Goal: Transaction & Acquisition: Obtain resource

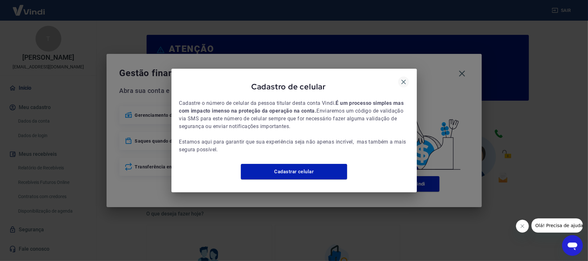
click at [407, 79] on button "button" at bounding box center [403, 82] width 11 height 11
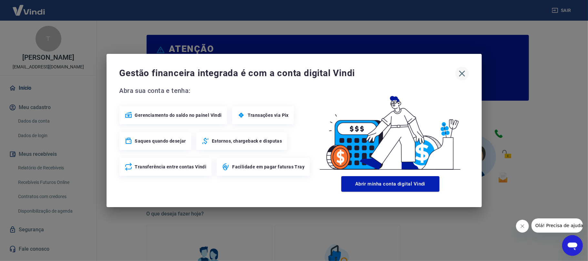
drag, startPoint x: 498, startPoint y: 73, endPoint x: 459, endPoint y: 72, distance: 39.1
click at [471, 71] on div "Gestão financeira integrada é com a conta digital Vindi Abra sua conta e tenha:…" at bounding box center [294, 130] width 588 height 261
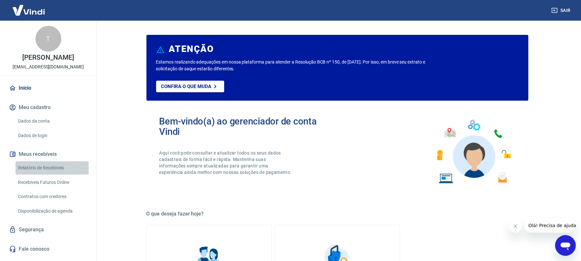
click at [60, 163] on link "Relatório de Recebíveis" at bounding box center [51, 167] width 73 height 13
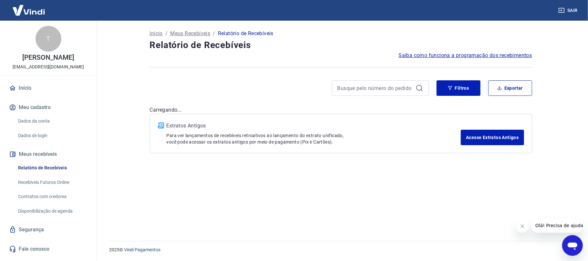
click at [526, 226] on button "Fechar mensagem da empresa" at bounding box center [522, 226] width 13 height 13
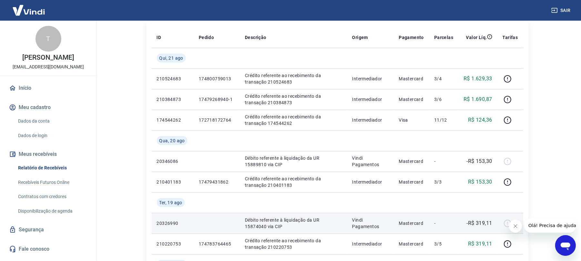
scroll to position [86, 0]
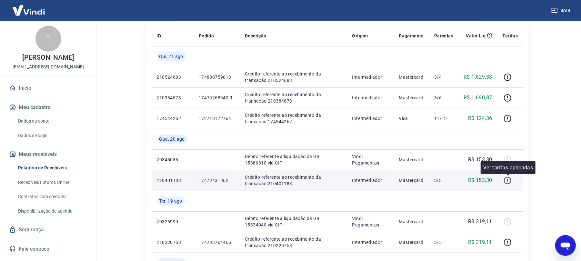
click at [508, 181] on icon "button" at bounding box center [508, 181] width 1 height 1
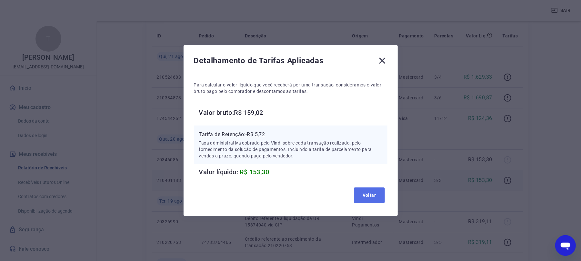
drag, startPoint x: 378, startPoint y: 199, endPoint x: 442, endPoint y: 78, distance: 136.3
click at [378, 198] on button "Voltar" at bounding box center [369, 195] width 31 height 15
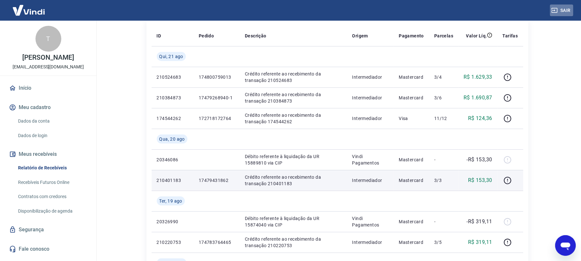
click at [569, 14] on button "Sair" at bounding box center [561, 11] width 23 height 12
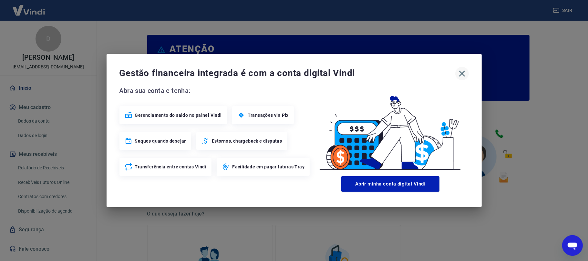
click at [455, 72] on span "Gestão financeira integrada é com a conta digital Vindi" at bounding box center [287, 73] width 336 height 13
click at [458, 73] on icon "button" at bounding box center [462, 73] width 10 height 10
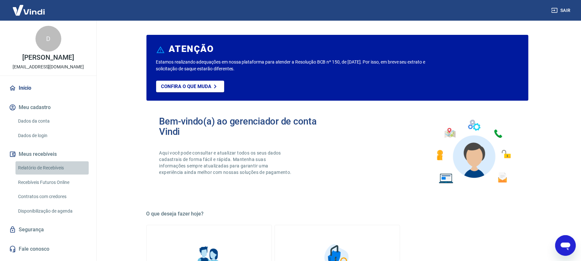
click at [36, 169] on link "Relatório de Recebíveis" at bounding box center [51, 167] width 73 height 13
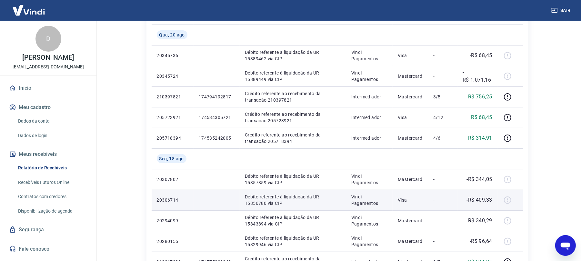
scroll to position [129, 0]
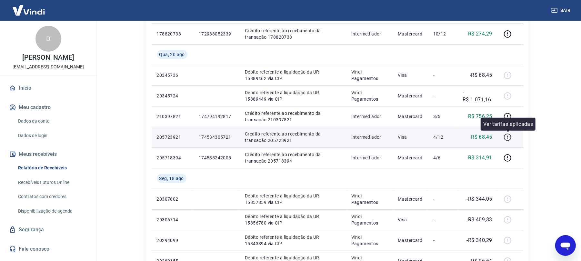
click at [489, 137] on icon "button" at bounding box center [507, 137] width 7 height 7
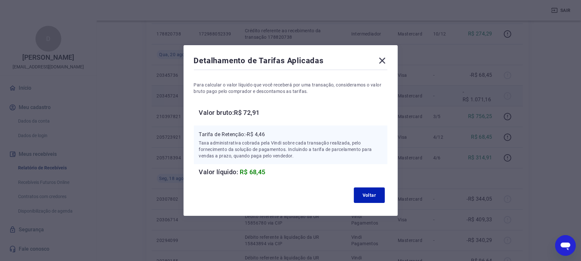
drag, startPoint x: 385, startPoint y: 59, endPoint x: 469, endPoint y: 97, distance: 92.5
click at [385, 60] on icon at bounding box center [382, 61] width 6 height 6
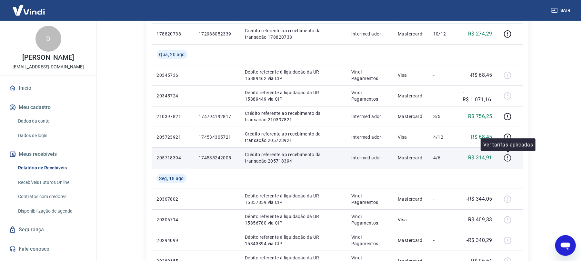
click at [489, 158] on icon "button" at bounding box center [508, 158] width 8 height 8
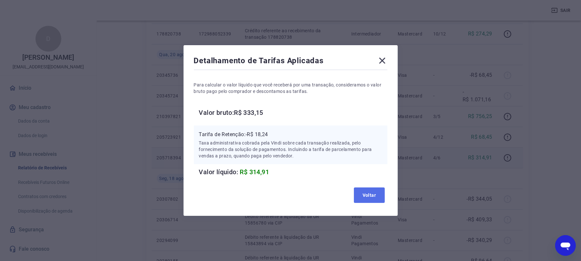
click at [376, 194] on button "Voltar" at bounding box center [369, 195] width 31 height 15
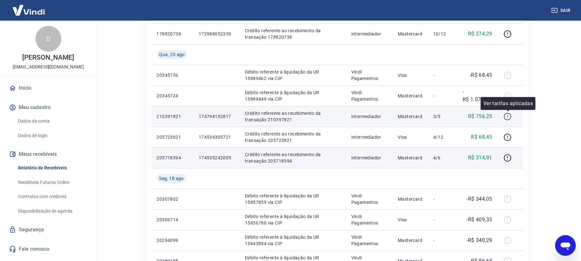
click at [489, 117] on icon "button" at bounding box center [508, 117] width 8 height 8
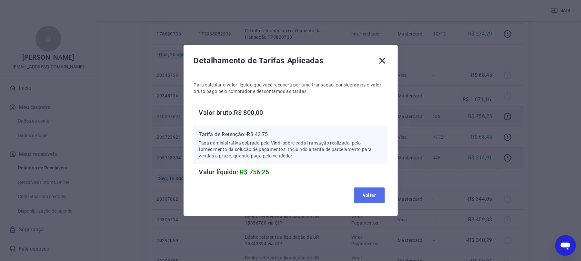
click at [381, 193] on button "Voltar" at bounding box center [369, 195] width 31 height 15
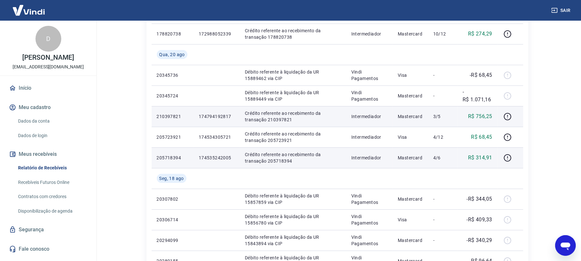
drag, startPoint x: 562, startPoint y: 17, endPoint x: 562, endPoint y: 14, distance: 3.9
click at [489, 17] on div "Sair" at bounding box center [290, 10] width 581 height 21
click at [489, 14] on button "Sair" at bounding box center [561, 11] width 23 height 12
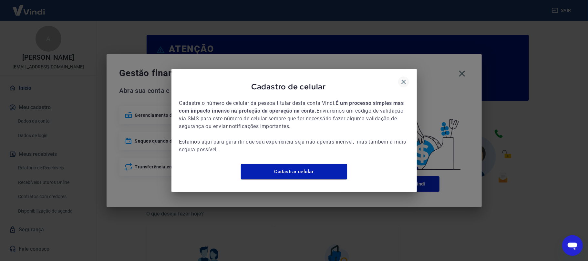
click at [403, 79] on icon "button" at bounding box center [404, 82] width 8 height 8
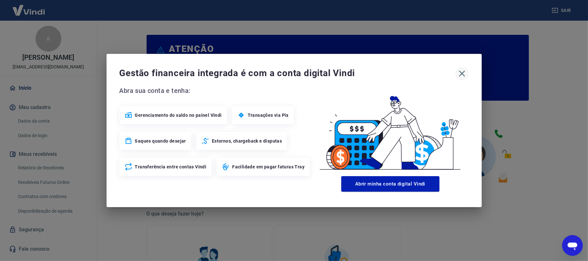
click at [458, 70] on div "Gestão financeira integrada é com a conta digital Vindi" at bounding box center [293, 74] width 349 height 14
click at [461, 72] on icon "button" at bounding box center [462, 73] width 10 height 10
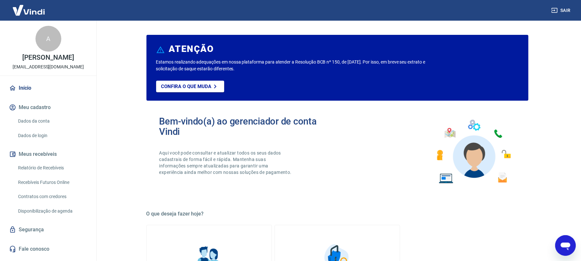
click at [41, 174] on link "Relatório de Recebíveis" at bounding box center [51, 167] width 73 height 13
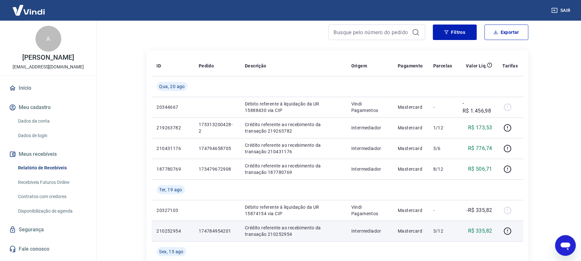
scroll to position [86, 0]
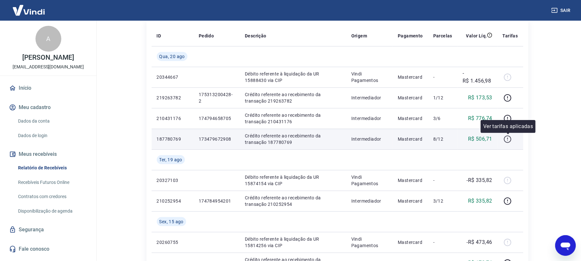
click at [510, 139] on icon "button" at bounding box center [508, 139] width 8 height 8
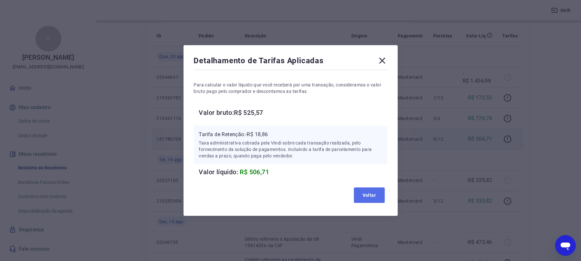
click at [360, 190] on button "Voltar" at bounding box center [369, 195] width 31 height 15
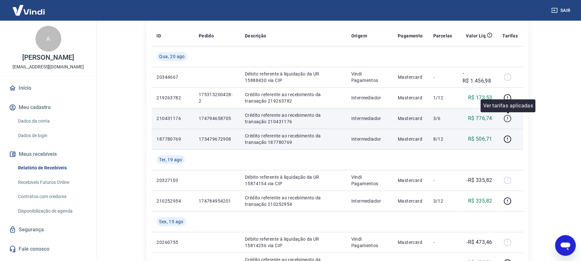
click at [508, 118] on icon "button" at bounding box center [508, 119] width 8 height 8
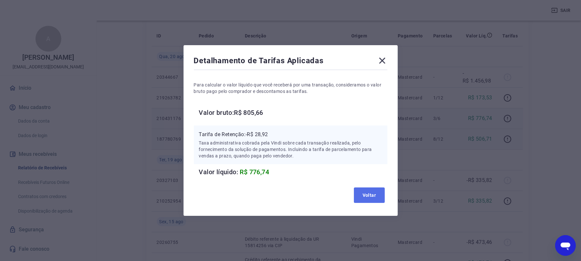
click at [374, 194] on button "Voltar" at bounding box center [369, 195] width 31 height 15
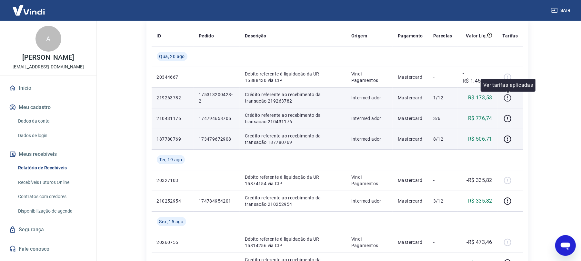
click at [508, 95] on icon "button" at bounding box center [508, 98] width 8 height 8
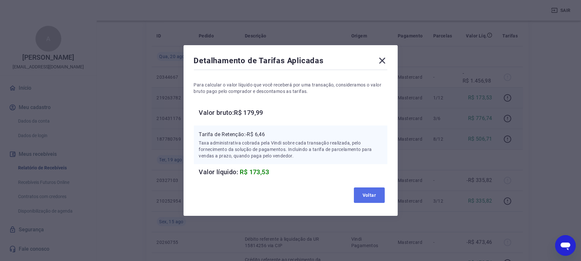
click at [364, 190] on button "Voltar" at bounding box center [369, 195] width 31 height 15
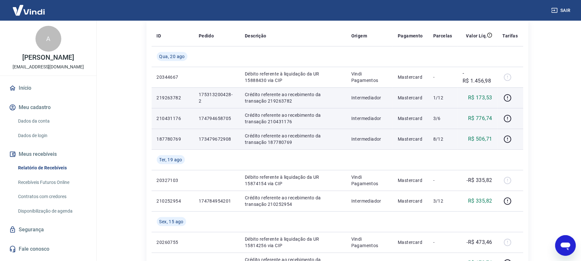
drag, startPoint x: 557, startPoint y: 1, endPoint x: 558, endPoint y: 7, distance: 6.0
click at [557, 2] on div "Sair" at bounding box center [290, 10] width 581 height 21
click at [562, 12] on button "Sair" at bounding box center [561, 11] width 23 height 12
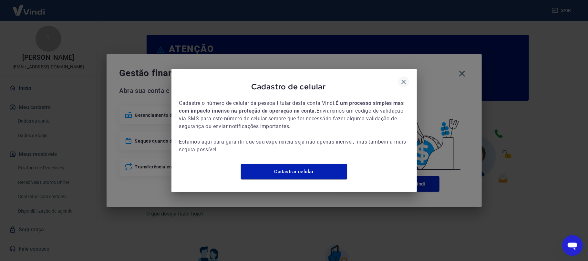
click at [406, 78] on icon "button" at bounding box center [404, 82] width 8 height 8
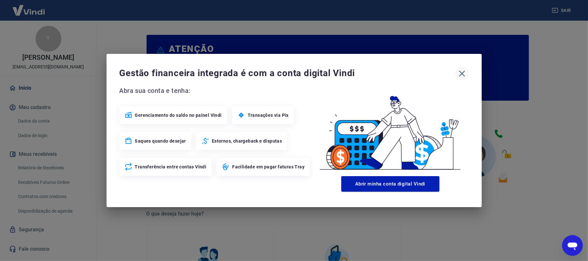
drag, startPoint x: 454, startPoint y: 75, endPoint x: 462, endPoint y: 71, distance: 9.7
click at [460, 71] on div "Gestão financeira integrada é com a conta digital Vindi" at bounding box center [293, 74] width 349 height 14
click at [463, 71] on icon "button" at bounding box center [462, 73] width 10 height 10
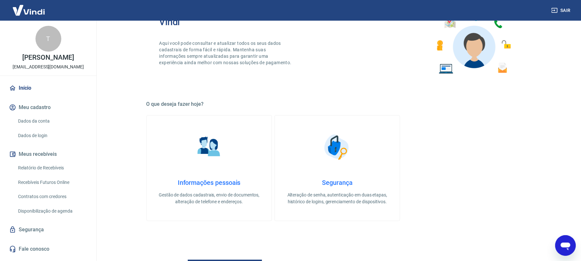
scroll to position [215, 0]
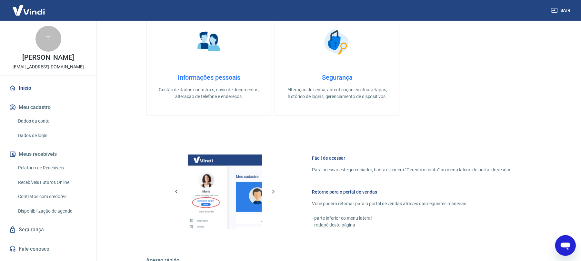
click at [53, 169] on link "Relatório de Recebíveis" at bounding box center [51, 167] width 73 height 13
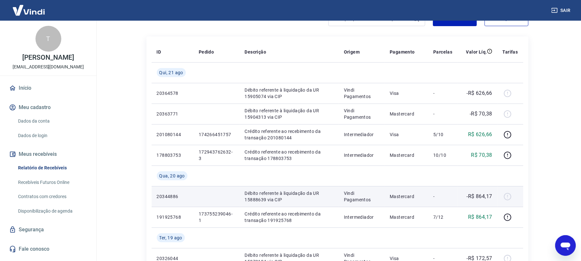
scroll to position [86, 0]
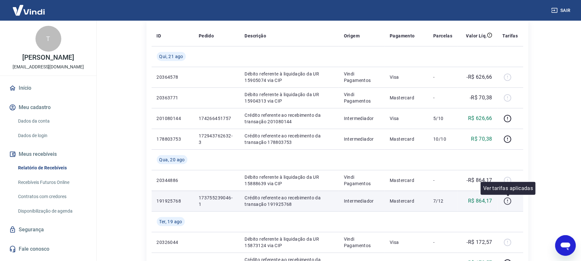
click at [509, 206] on button "button" at bounding box center [508, 201] width 10 height 10
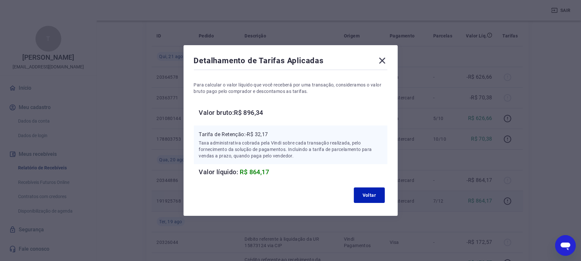
click at [383, 57] on icon at bounding box center [382, 61] width 10 height 10
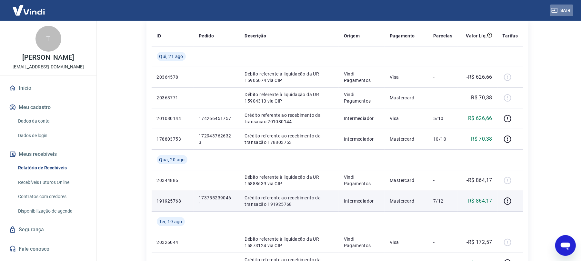
click at [561, 5] on button "Sair" at bounding box center [561, 11] width 23 height 12
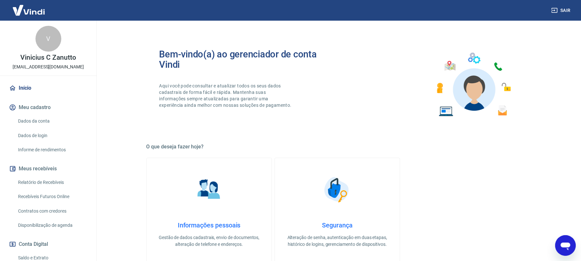
click at [303, 96] on div "Bem-vindo(a) ao gerenciador de conta Vindi Aqui você pode consultar e atualizar…" at bounding box center [248, 84] width 178 height 71
click at [50, 179] on link "Relatório de Recebíveis" at bounding box center [51, 182] width 73 height 13
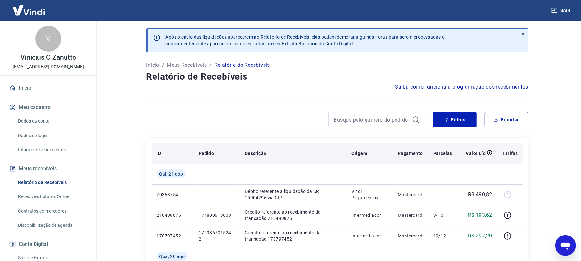
click at [463, 163] on th "Valor Líq." at bounding box center [478, 153] width 40 height 21
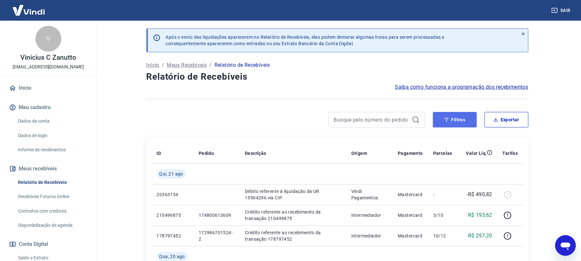
click at [445, 125] on button "Filtros" at bounding box center [455, 119] width 44 height 15
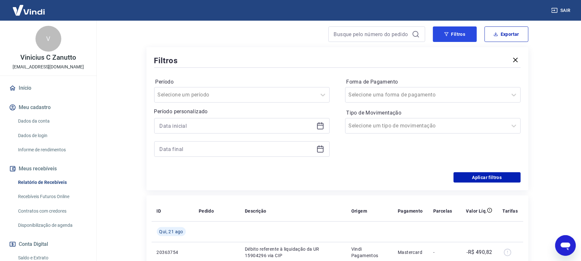
scroll to position [86, 0]
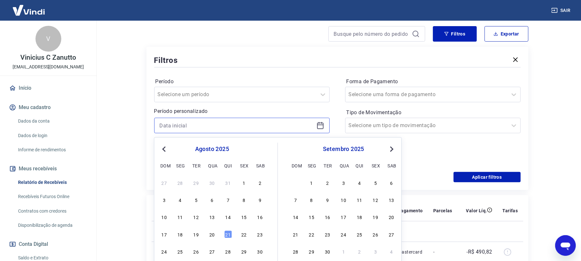
click at [271, 127] on input at bounding box center [237, 126] width 154 height 10
click at [166, 146] on button "Previous Month" at bounding box center [164, 149] width 8 height 8
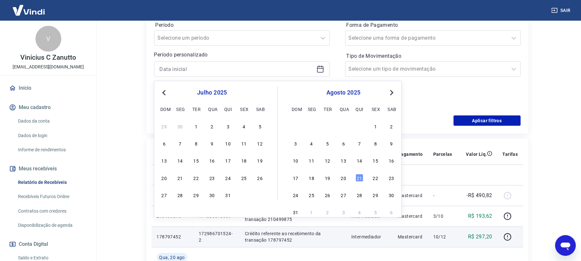
scroll to position [172, 0]
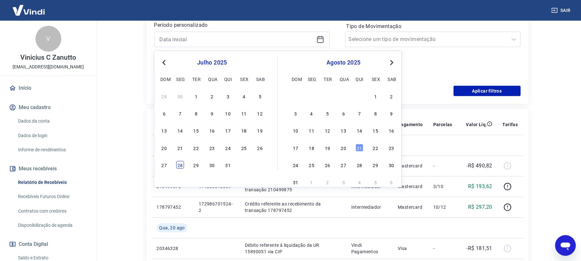
click at [181, 166] on div "28" at bounding box center [180, 165] width 8 height 8
type input "[DATE]"
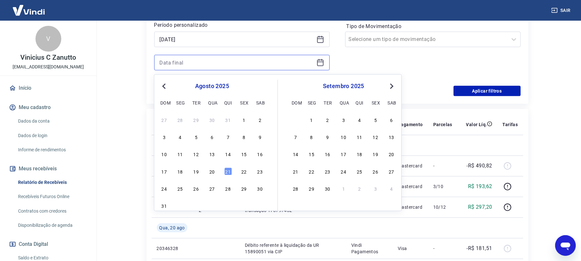
click at [289, 61] on input at bounding box center [237, 63] width 154 height 10
click at [226, 172] on div "21" at bounding box center [228, 172] width 8 height 8
type input "[DATE]"
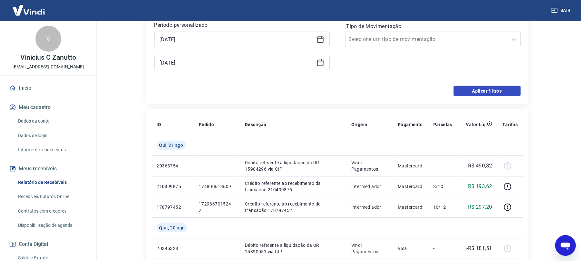
drag, startPoint x: 472, startPoint y: 97, endPoint x: 471, endPoint y: 93, distance: 4.3
click at [471, 97] on div "Filtros Período Selecione um período Período personalizado Selected date: [DATE…" at bounding box center [338, 32] width 382 height 143
click at [471, 92] on button "Aplicar filtros" at bounding box center [487, 91] width 67 height 10
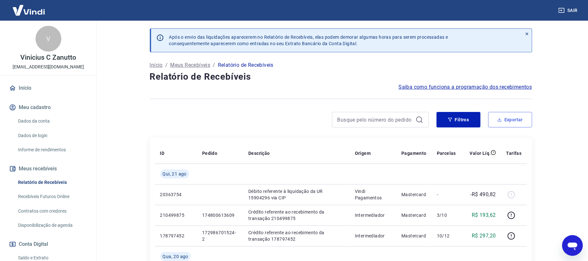
click at [517, 121] on button "Exportar" at bounding box center [510, 119] width 44 height 15
type input "[DATE]"
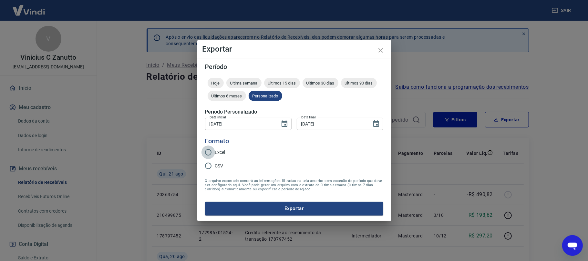
click at [213, 154] on input "Excel" at bounding box center [208, 153] width 14 height 14
radio input "true"
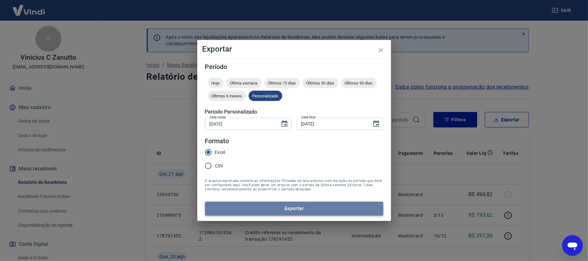
click at [270, 206] on button "Exportar" at bounding box center [294, 209] width 178 height 14
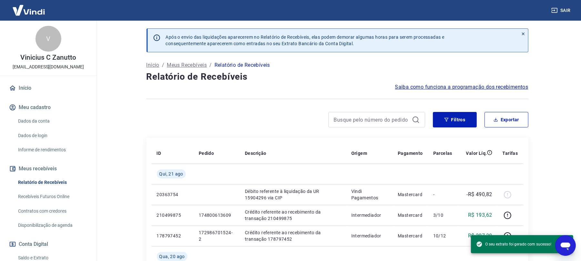
drag, startPoint x: 328, startPoint y: 83, endPoint x: 332, endPoint y: 76, distance: 7.5
click at [327, 82] on h4 "Relatório de Recebíveis" at bounding box center [338, 76] width 382 height 13
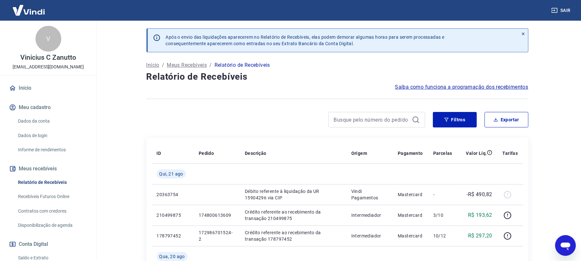
drag, startPoint x: 542, startPoint y: 15, endPoint x: 551, endPoint y: 12, distance: 9.8
click at [547, 12] on div "Sair" at bounding box center [290, 10] width 581 height 21
click at [569, 10] on button "Sair" at bounding box center [561, 11] width 23 height 12
